Goal: Navigation & Orientation: Find specific page/section

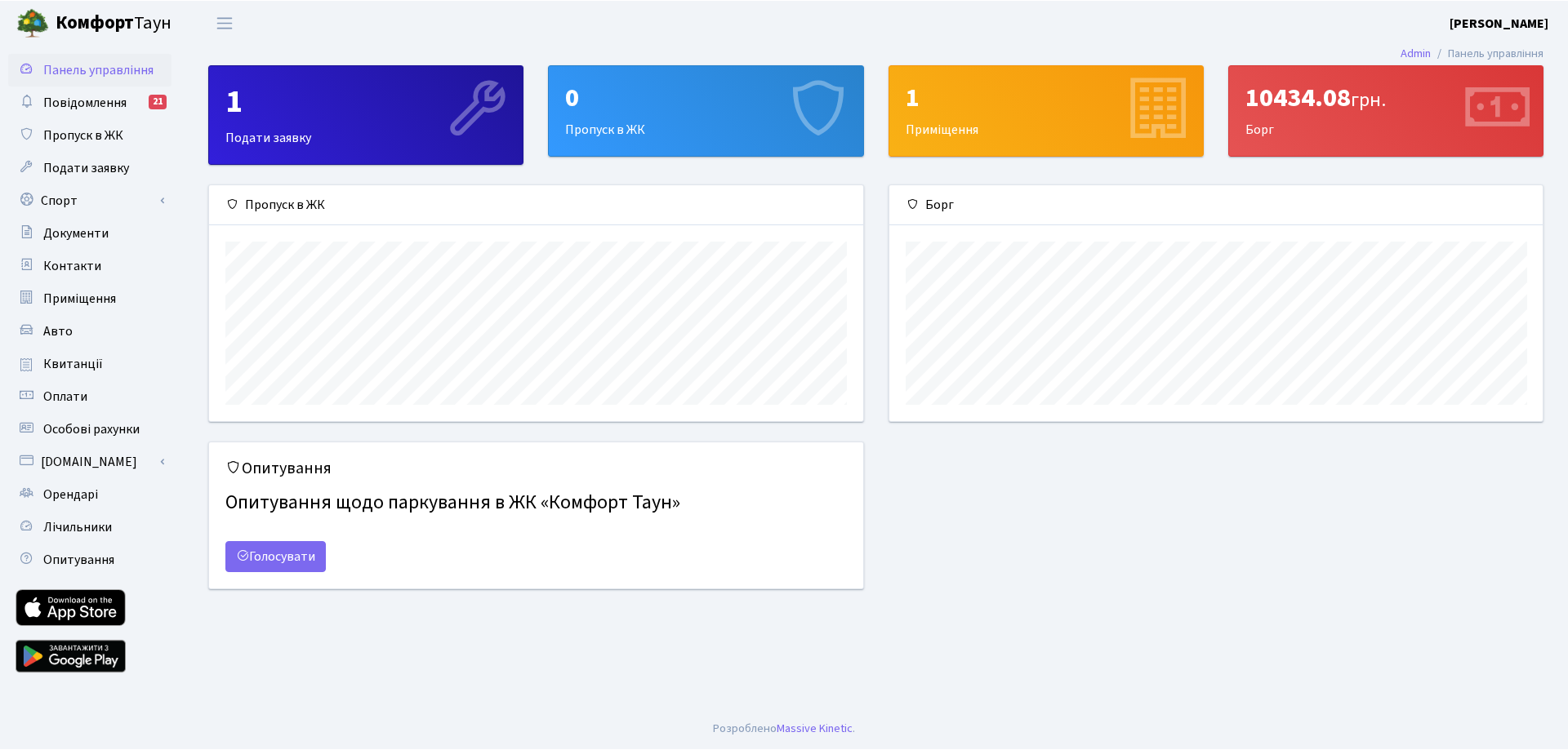
scroll to position [236, 653]
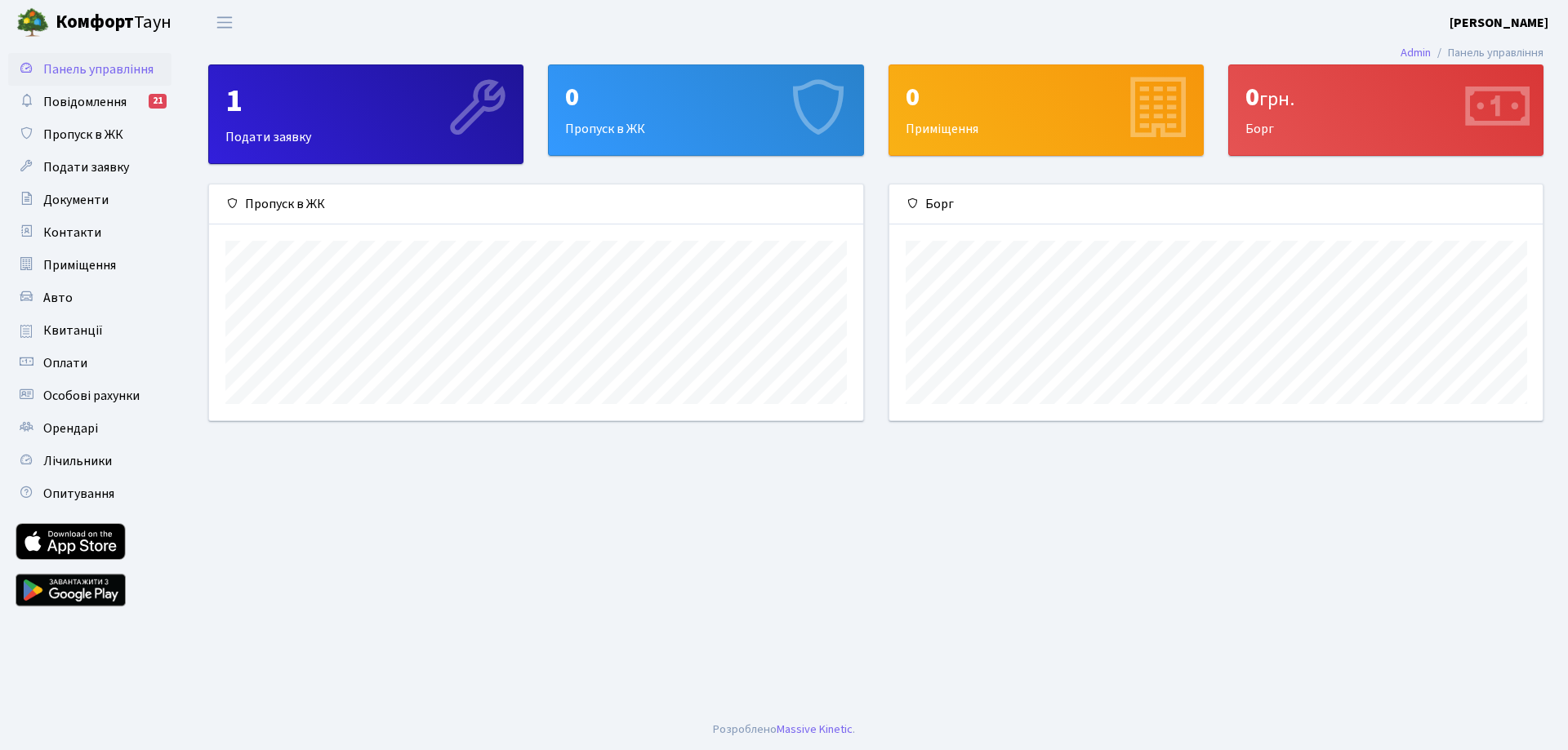
scroll to position [236, 653]
click at [72, 70] on span "Панель управління" at bounding box center [98, 69] width 111 height 18
click at [66, 104] on span "Повідомлення" at bounding box center [85, 102] width 84 height 18
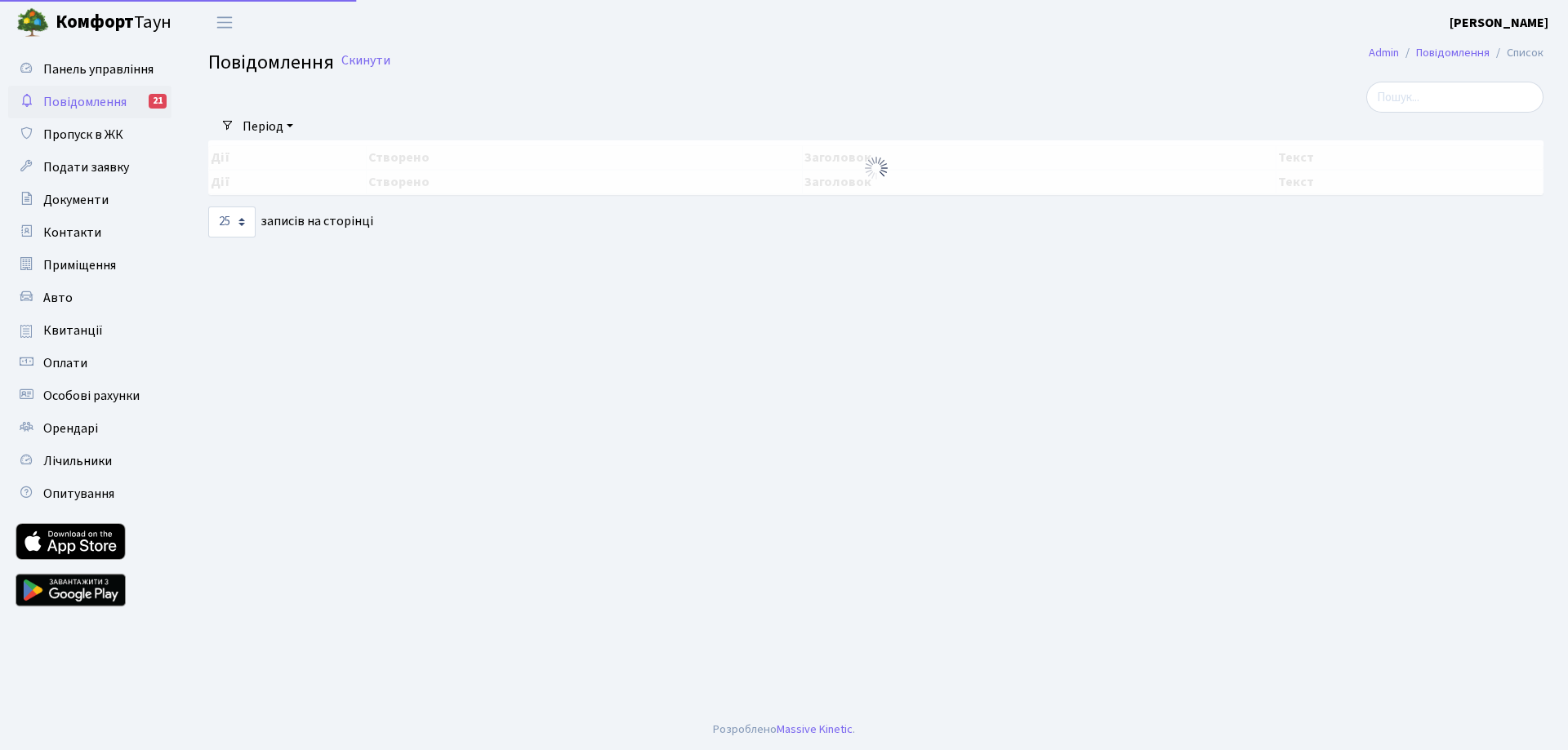
select select "25"
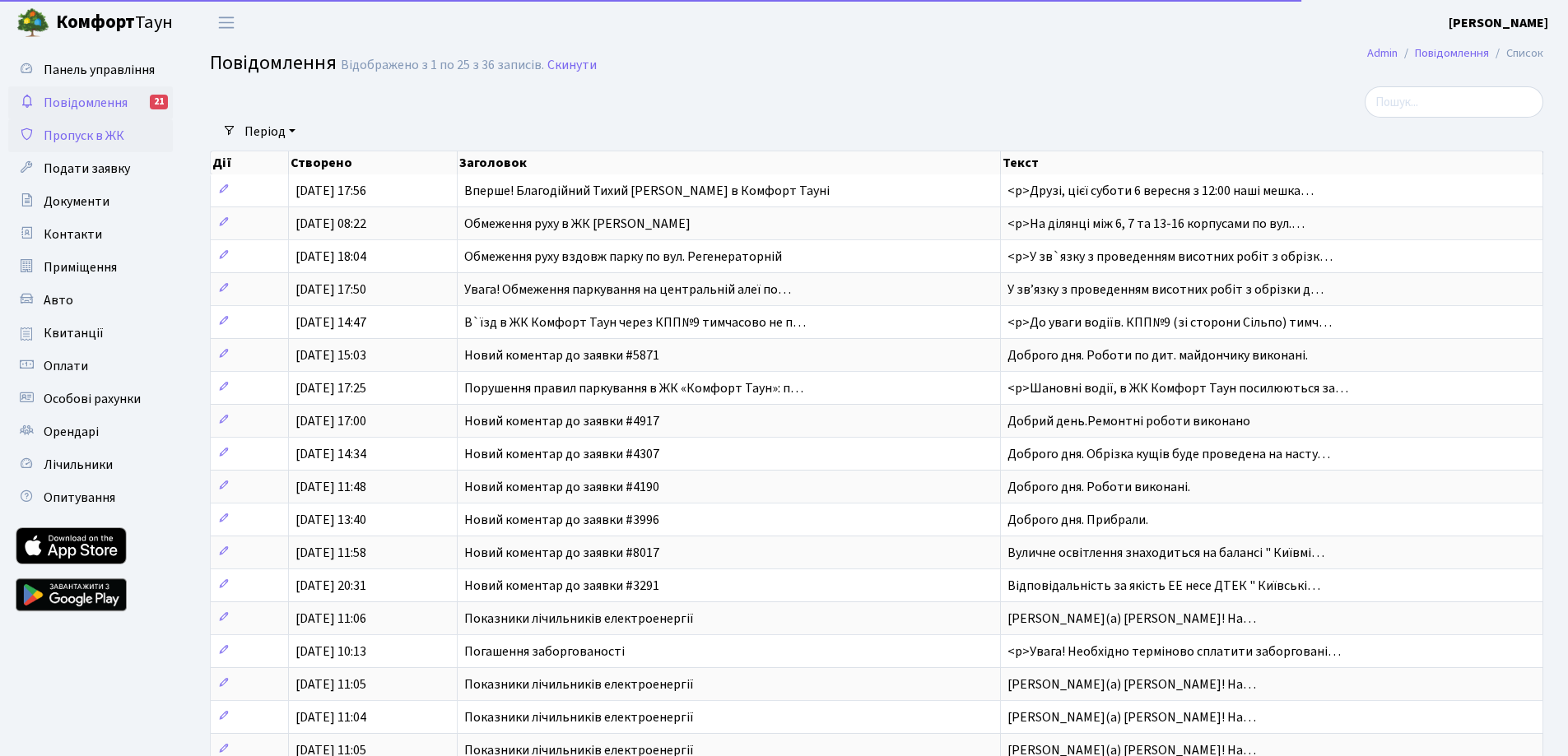
click at [83, 134] on span "Пропуск в ЖК" at bounding box center [84, 135] width 81 height 18
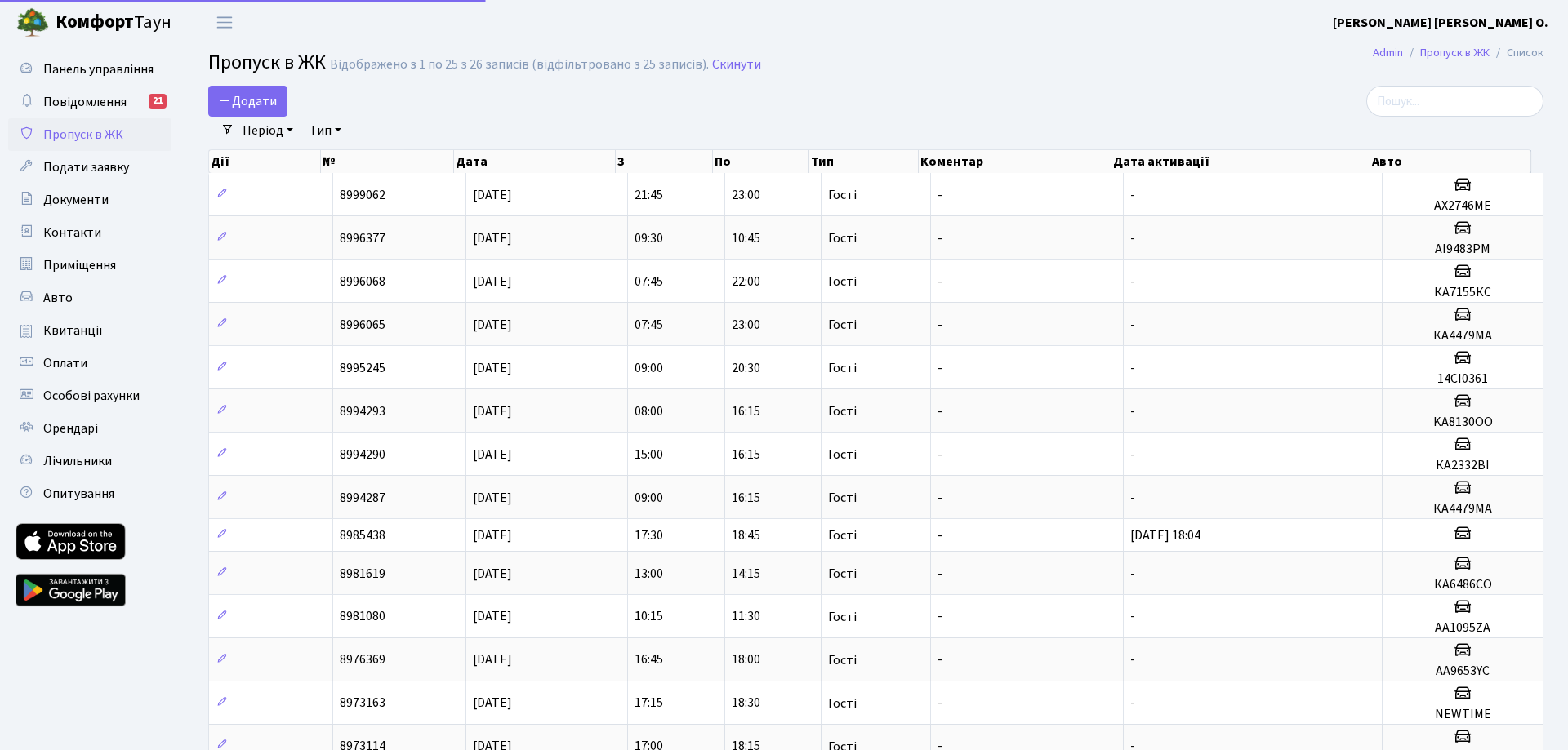
select select "25"
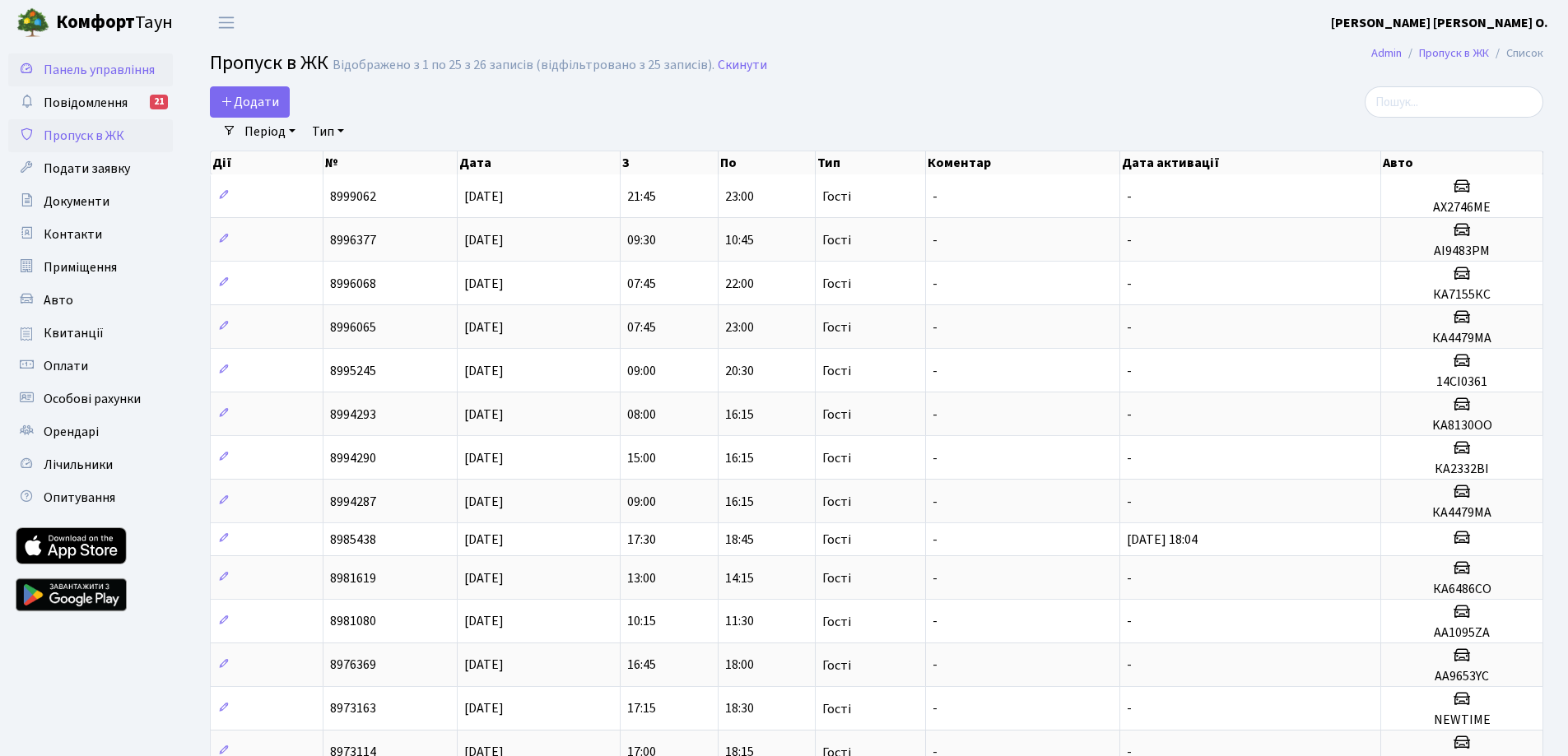
click at [89, 70] on span "Панель управління" at bounding box center [99, 69] width 111 height 18
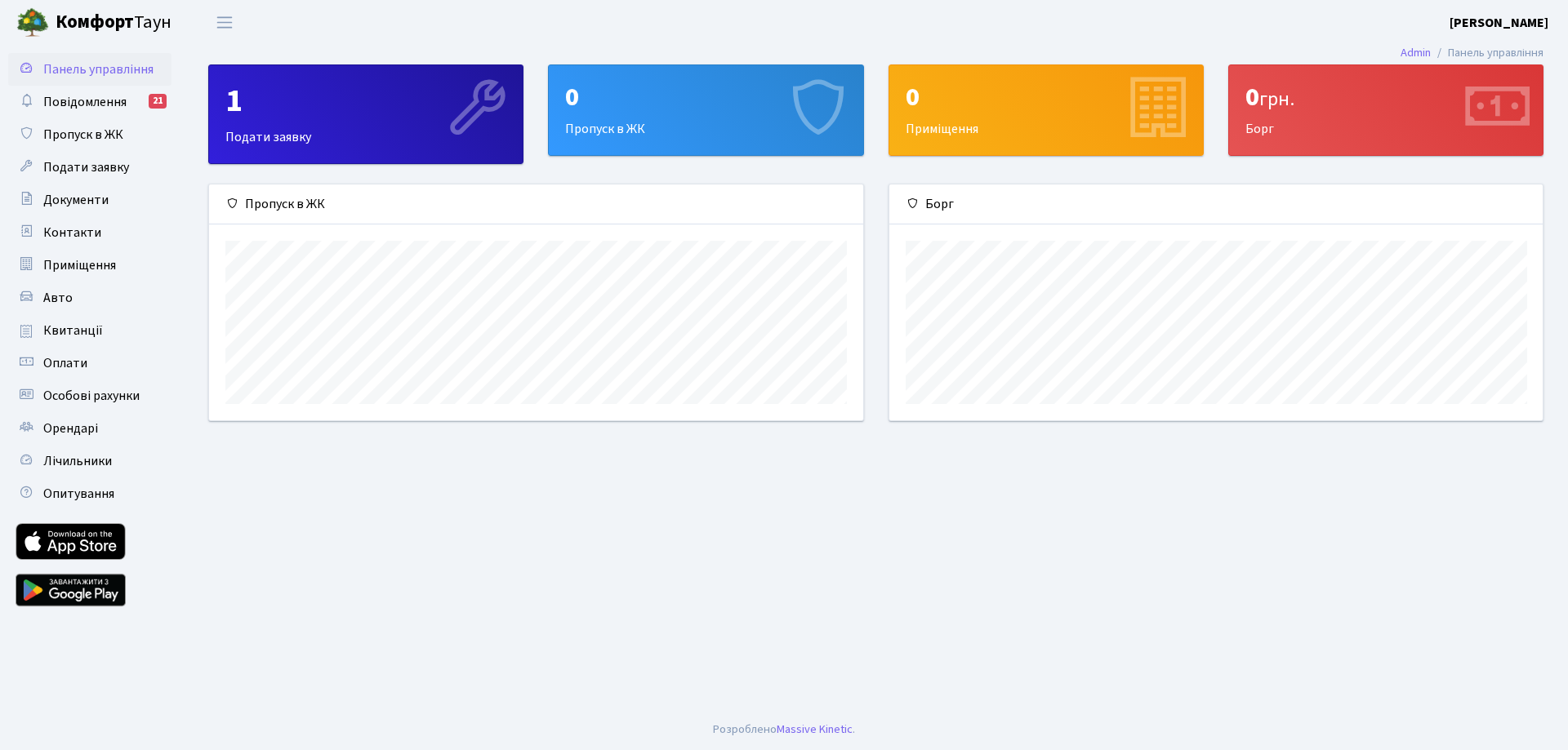
scroll to position [236, 653]
